Goal: Find specific page/section: Find specific page/section

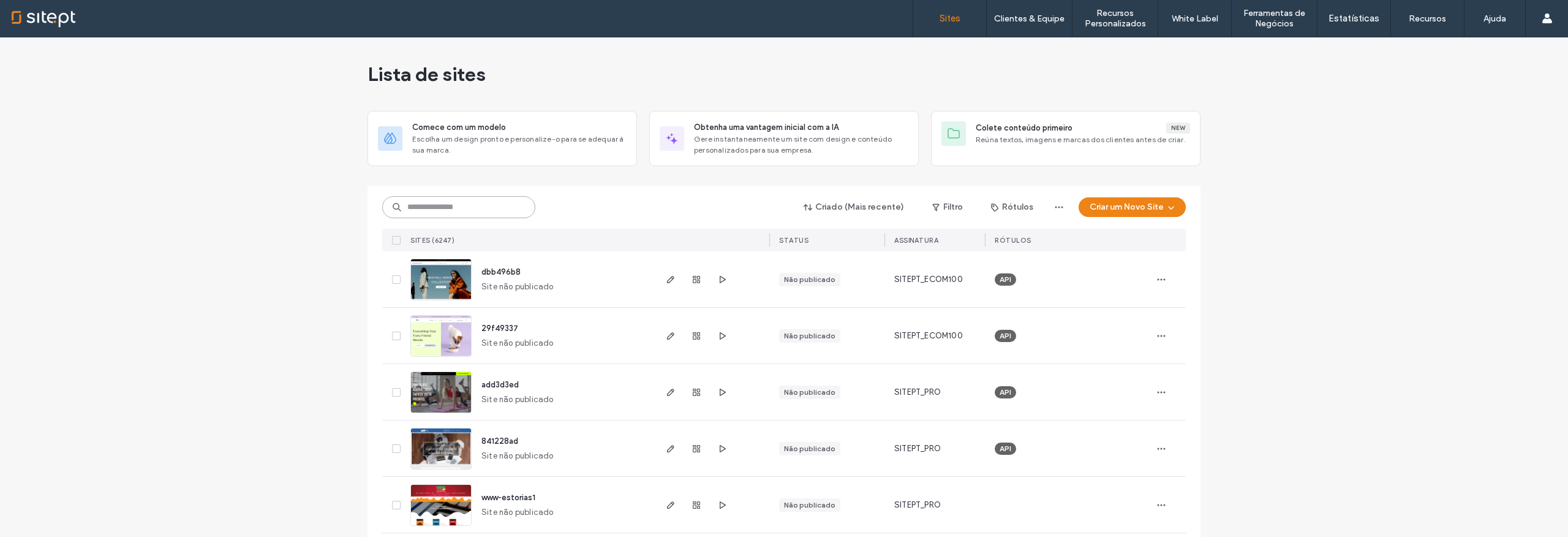
click at [491, 199] on input at bounding box center [458, 207] width 153 height 22
drag, startPoint x: 519, startPoint y: 266, endPoint x: 555, endPoint y: 289, distance: 42.7
click at [555, 289] on div "dbb496b8 Site não publicado" at bounding box center [563, 278] width 182 height 55
click at [1062, 203] on span "button" at bounding box center [1059, 207] width 20 height 20
click at [955, 205] on button "Filtro" at bounding box center [948, 207] width 55 height 20
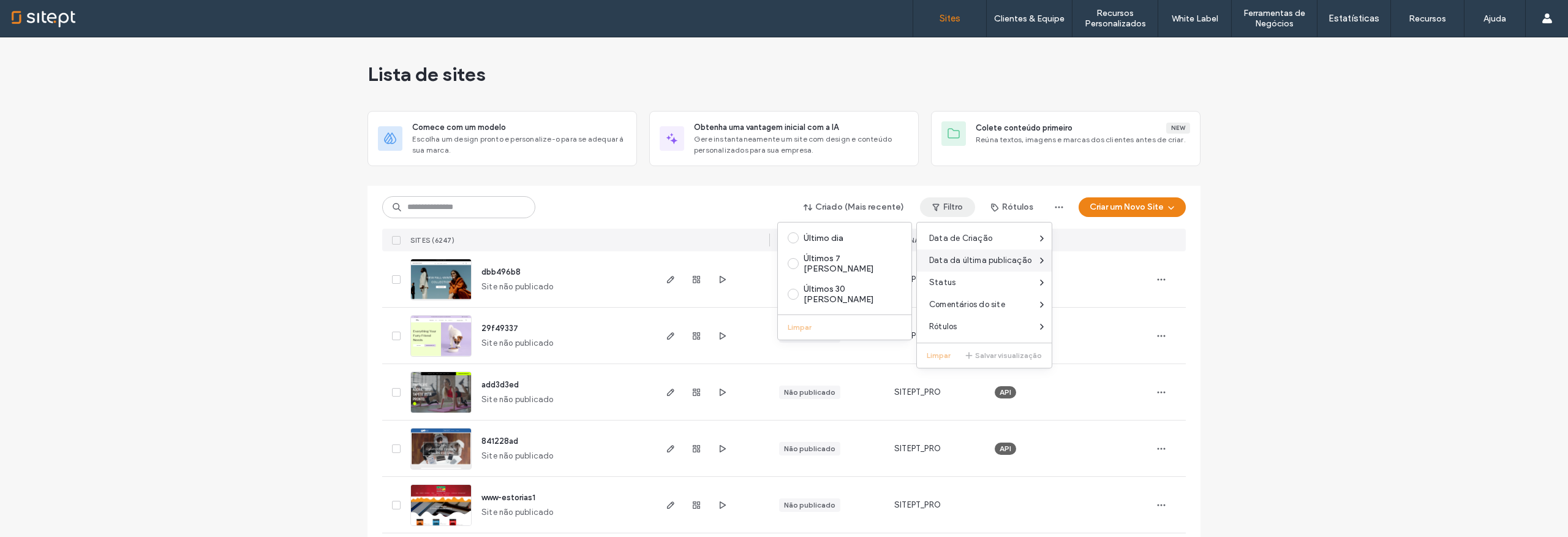
click at [962, 264] on span "Data da última publicação" at bounding box center [980, 260] width 103 height 12
click at [843, 242] on div "Publicado" at bounding box center [850, 238] width 93 height 11
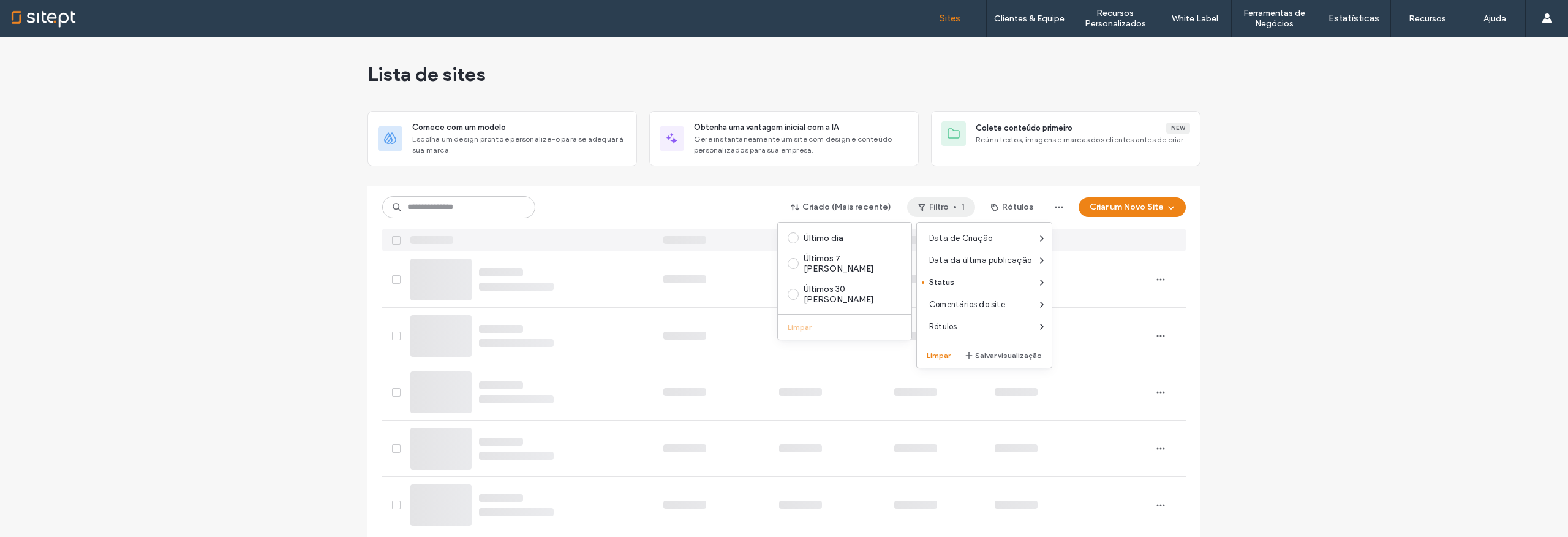
click at [705, 201] on div "Criado (Mais recente) Filtro 1 Rótulos Criar um Novo Site" at bounding box center [784, 207] width 804 height 24
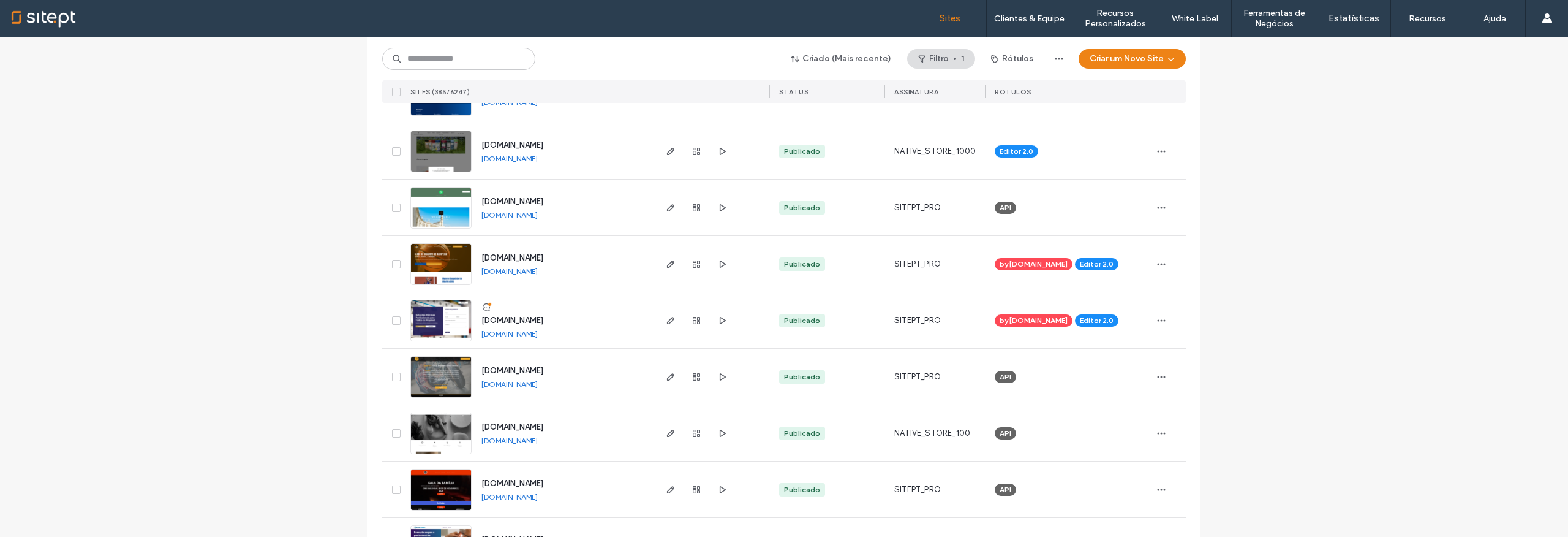
scroll to position [3985, 0]
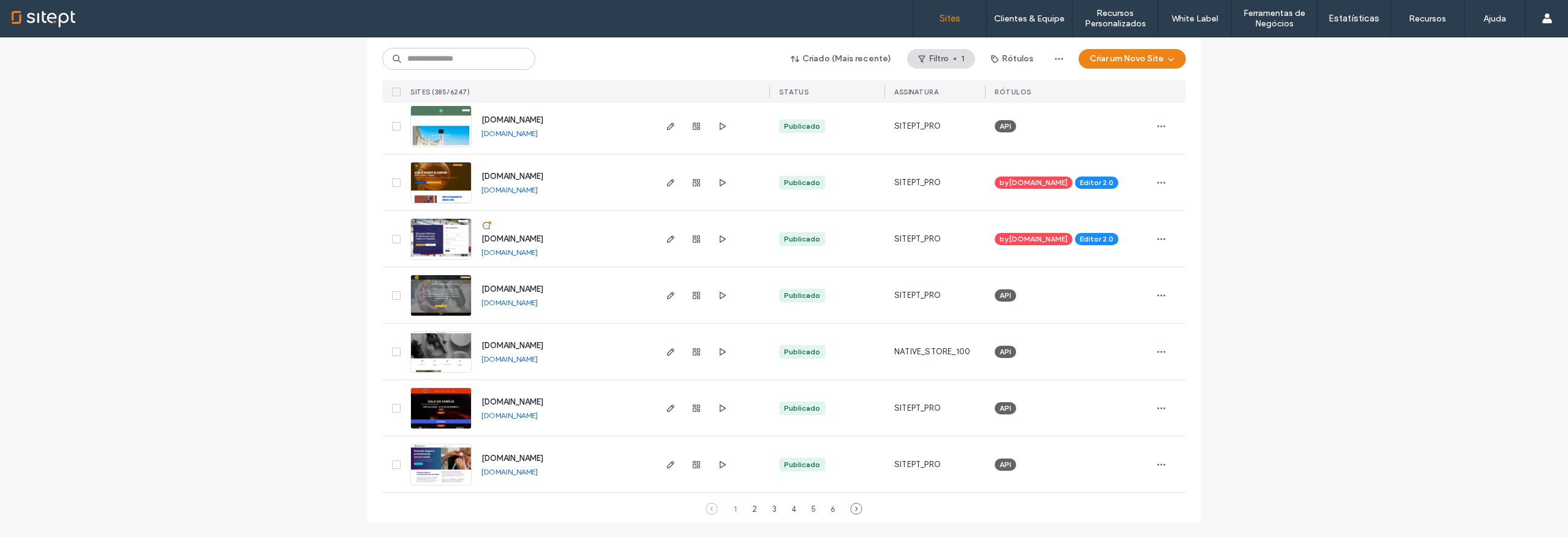
drag, startPoint x: 573, startPoint y: 401, endPoint x: 459, endPoint y: 396, distance: 114.1
click at [459, 396] on div "[DOMAIN_NAME] [DOMAIN_NAME]" at bounding box center [529, 408] width 248 height 55
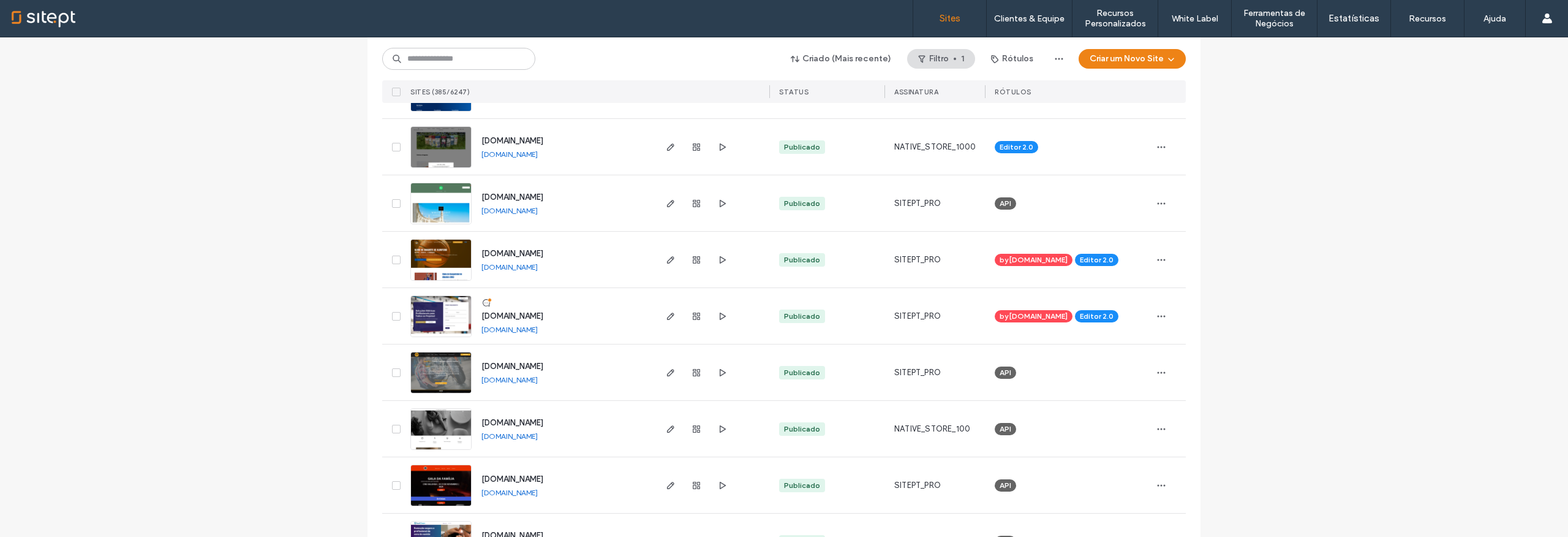
scroll to position [3885, 0]
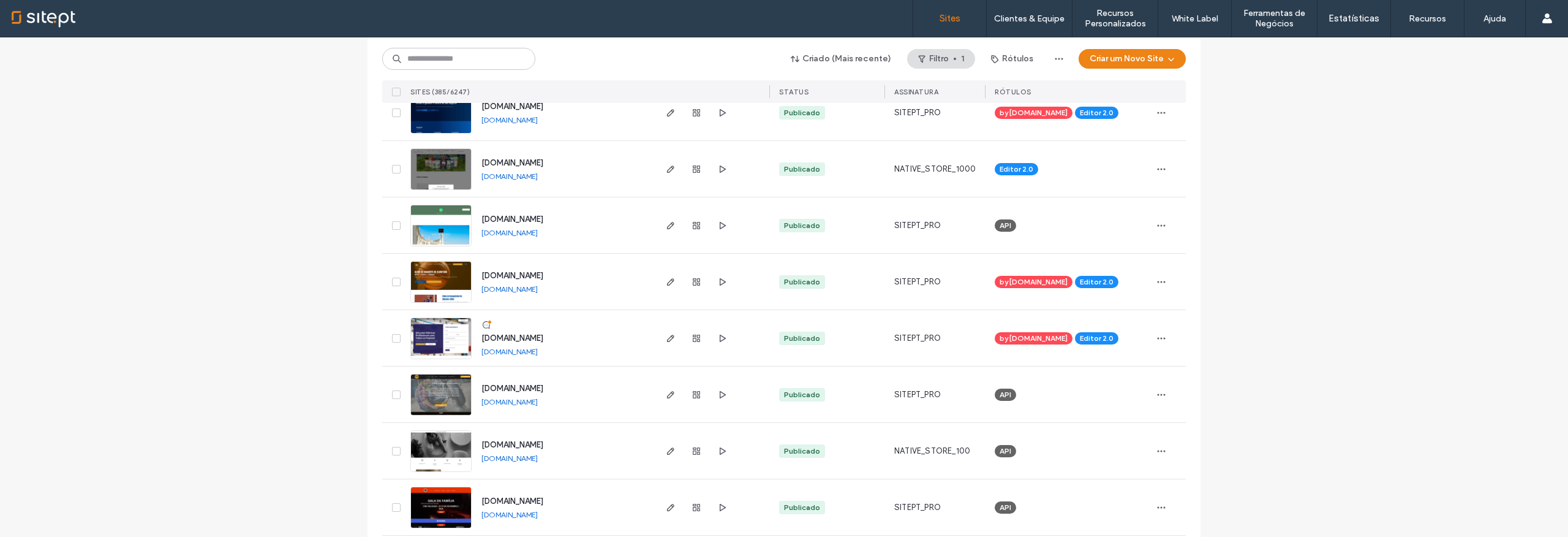
drag, startPoint x: 556, startPoint y: 280, endPoint x: 469, endPoint y: 275, distance: 87.1
click at [472, 275] on div "[DOMAIN_NAME] [DOMAIN_NAME]" at bounding box center [563, 281] width 182 height 55
copy span "[DOMAIN_NAME]"
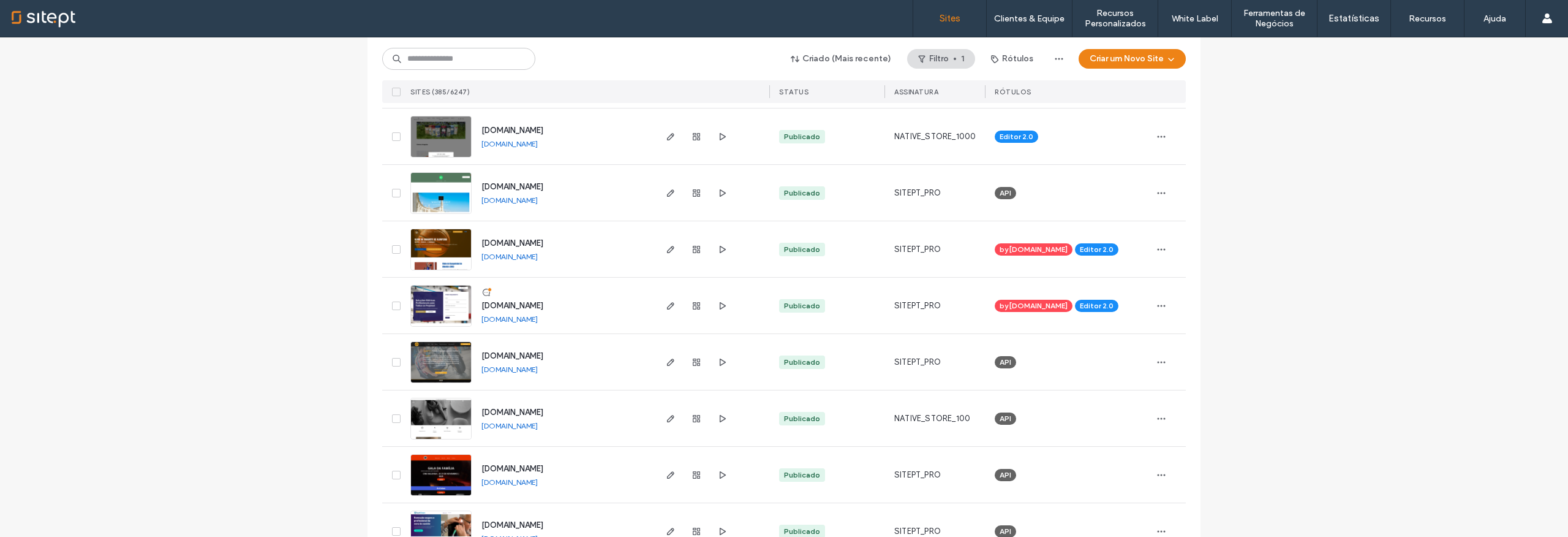
scroll to position [3985, 0]
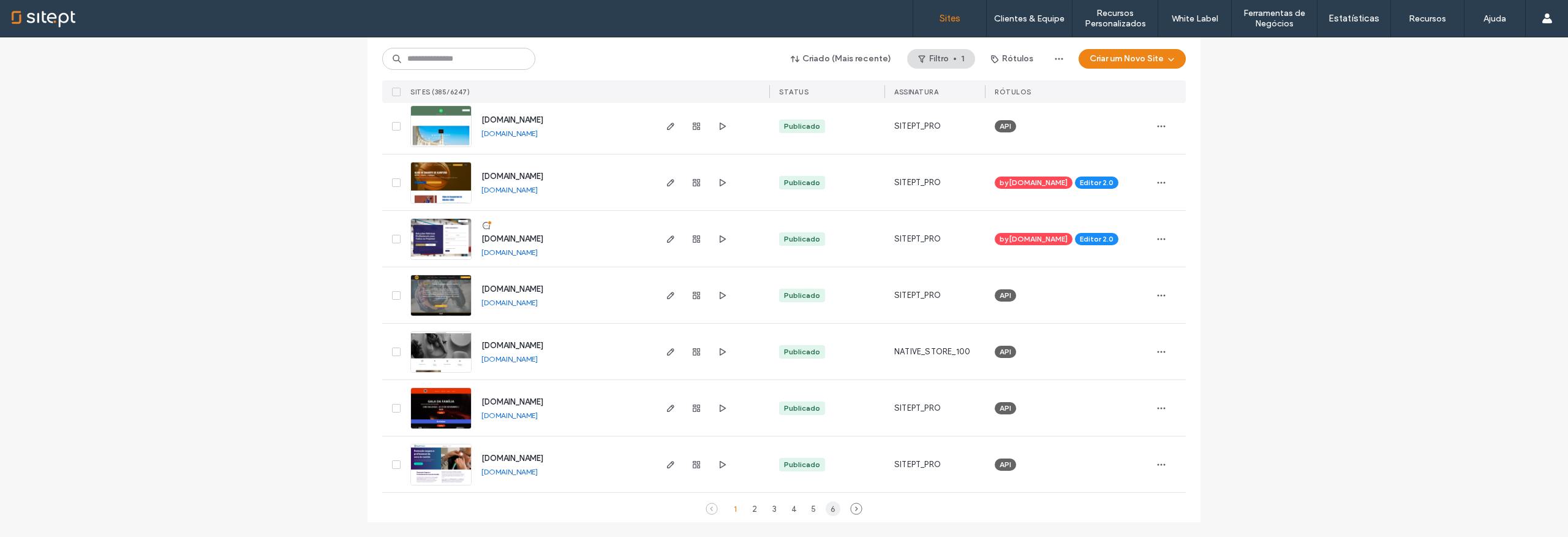
click at [825, 509] on div "6" at bounding box center [832, 508] width 15 height 15
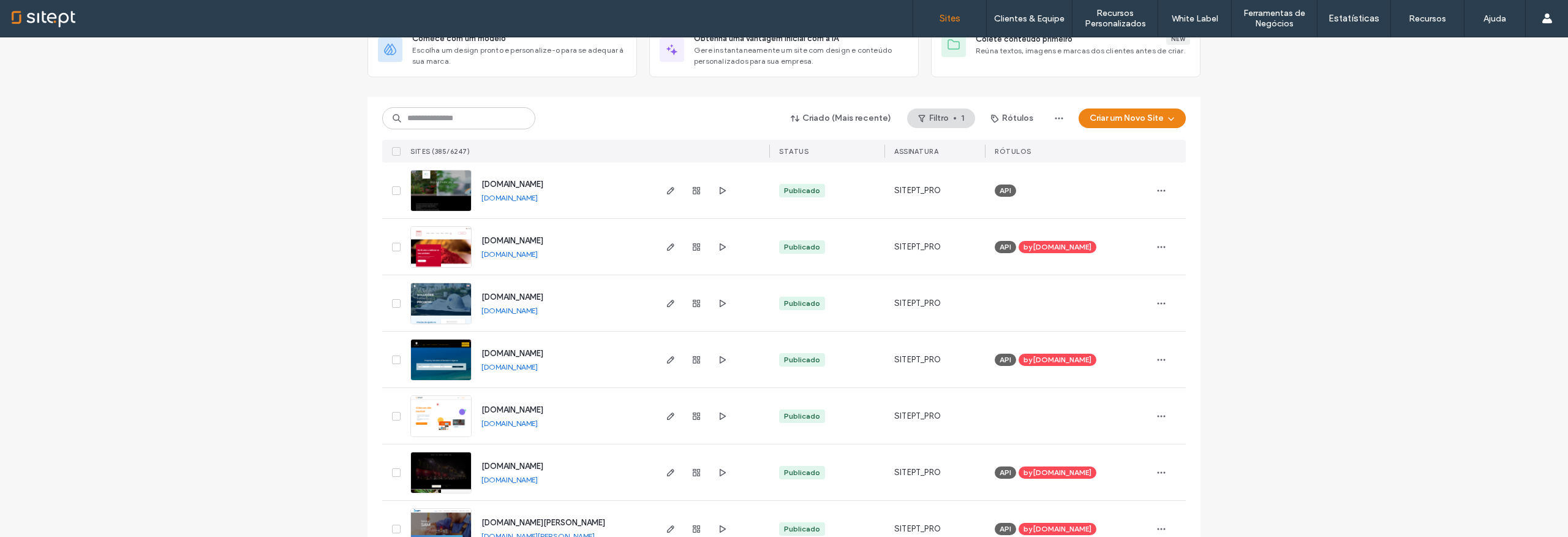
scroll to position [55, 0]
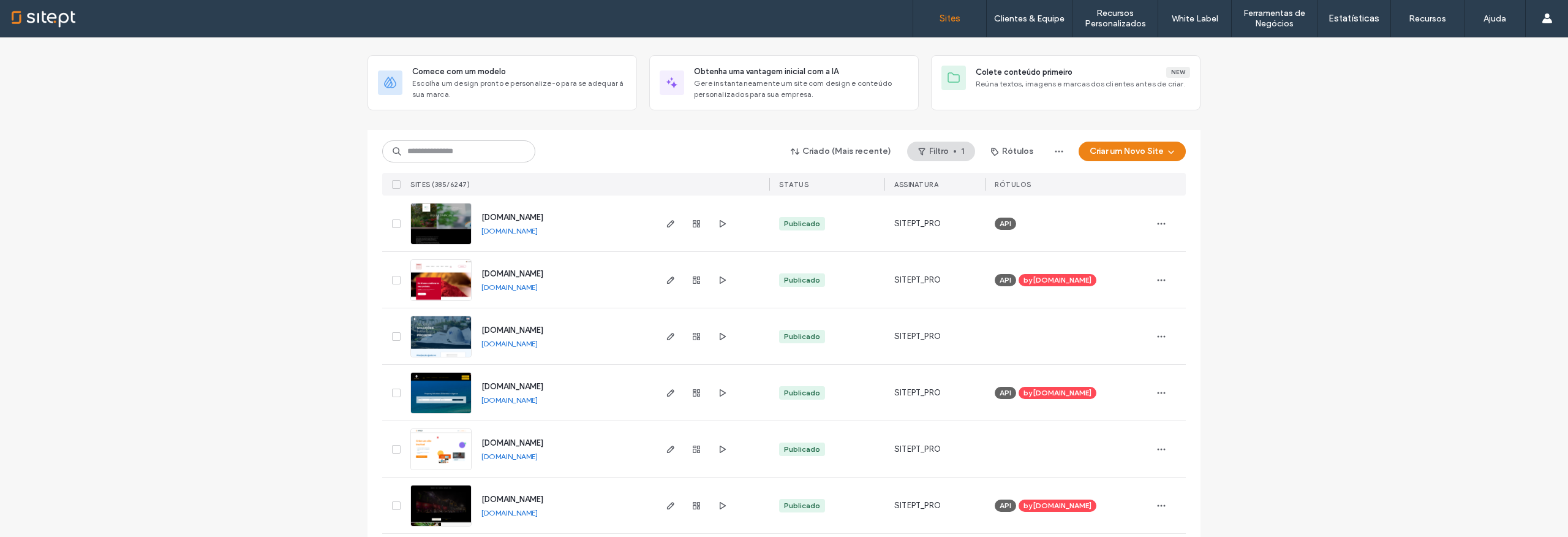
drag, startPoint x: 543, startPoint y: 275, endPoint x: 478, endPoint y: 272, distance: 65.1
click at [478, 272] on div "[DOMAIN_NAME] [DOMAIN_NAME]" at bounding box center [563, 279] width 182 height 55
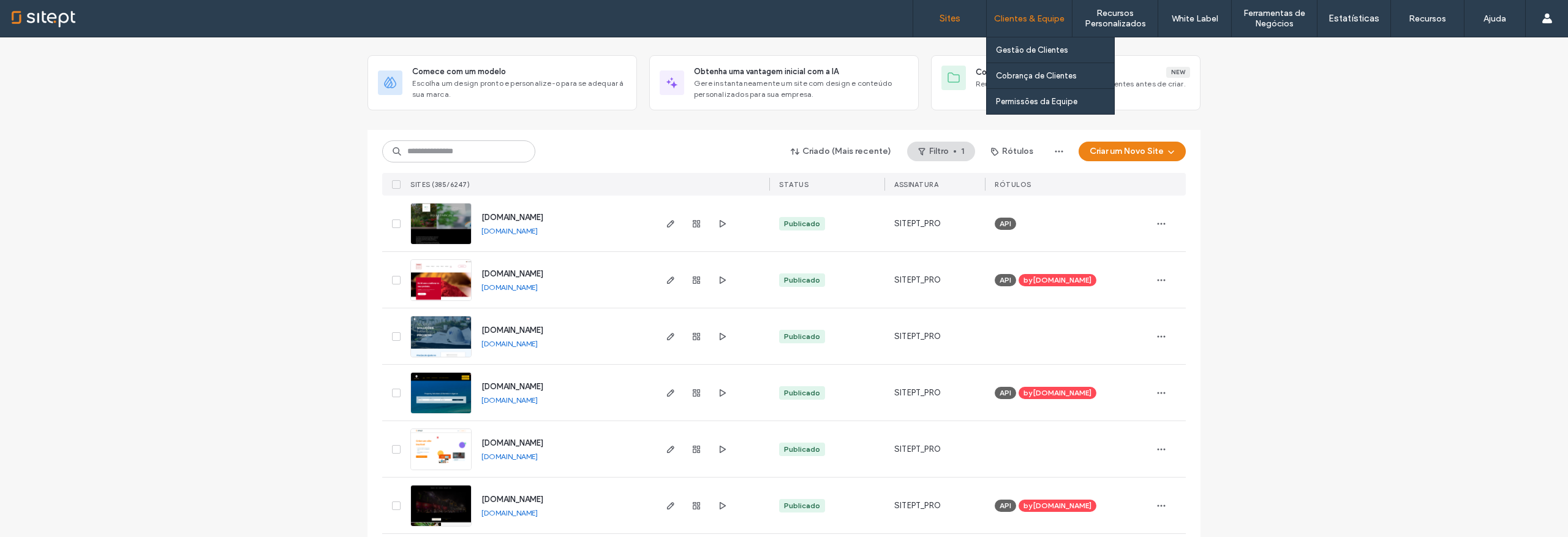
copy span "[DOMAIN_NAME]"
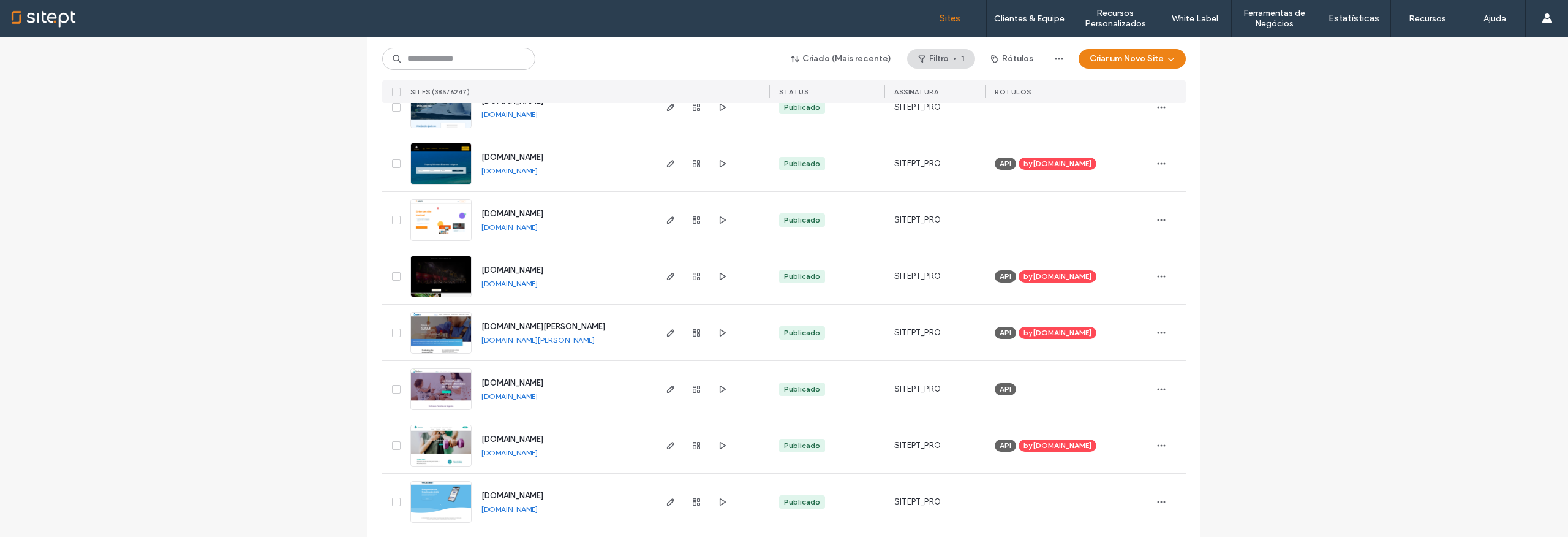
scroll to position [322, 0]
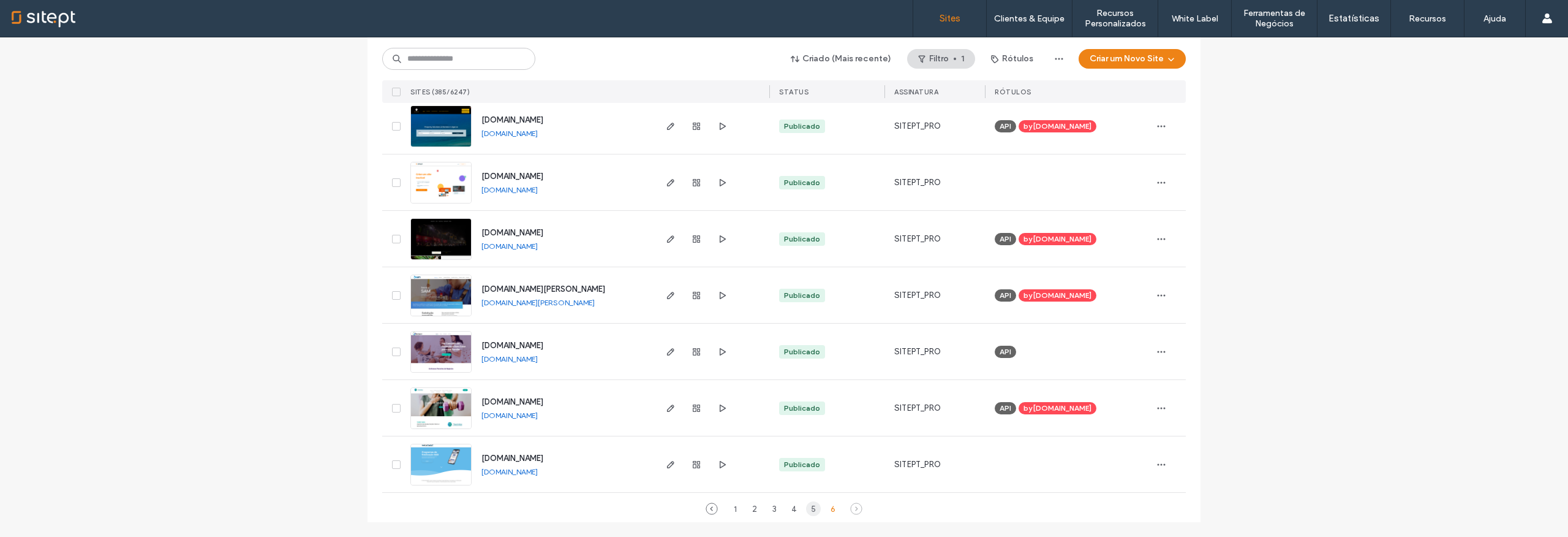
click at [811, 510] on div "5" at bounding box center [814, 508] width 15 height 15
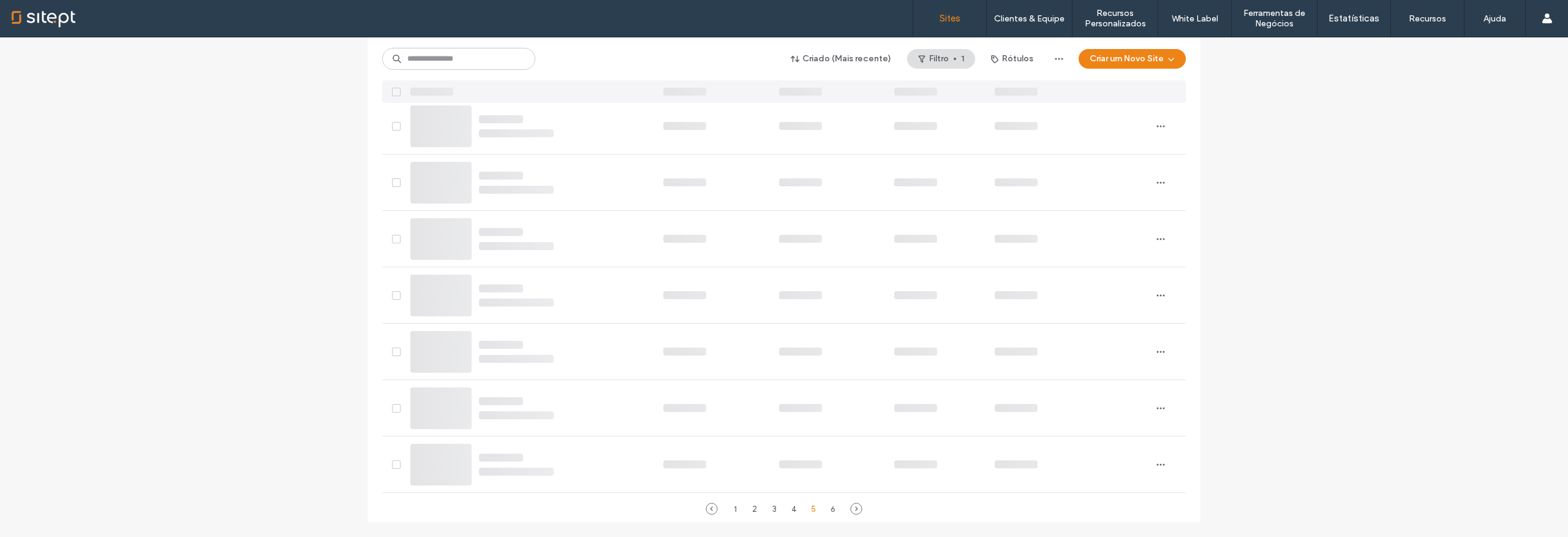
scroll to position [3985, 0]
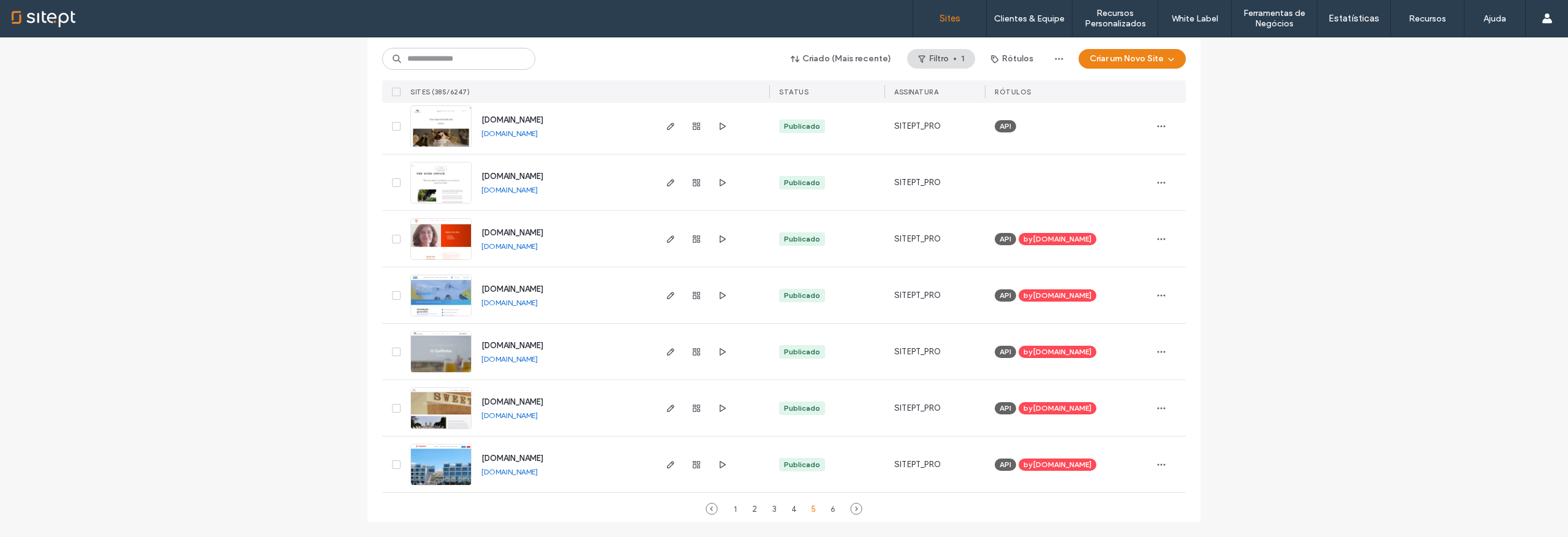
drag, startPoint x: 563, startPoint y: 455, endPoint x: 498, endPoint y: 459, distance: 65.1
click at [498, 459] on div "[DOMAIN_NAME] [DOMAIN_NAME]" at bounding box center [563, 464] width 182 height 55
copy span "[DOMAIN_NAME]"
